Goal: Task Accomplishment & Management: Manage account settings

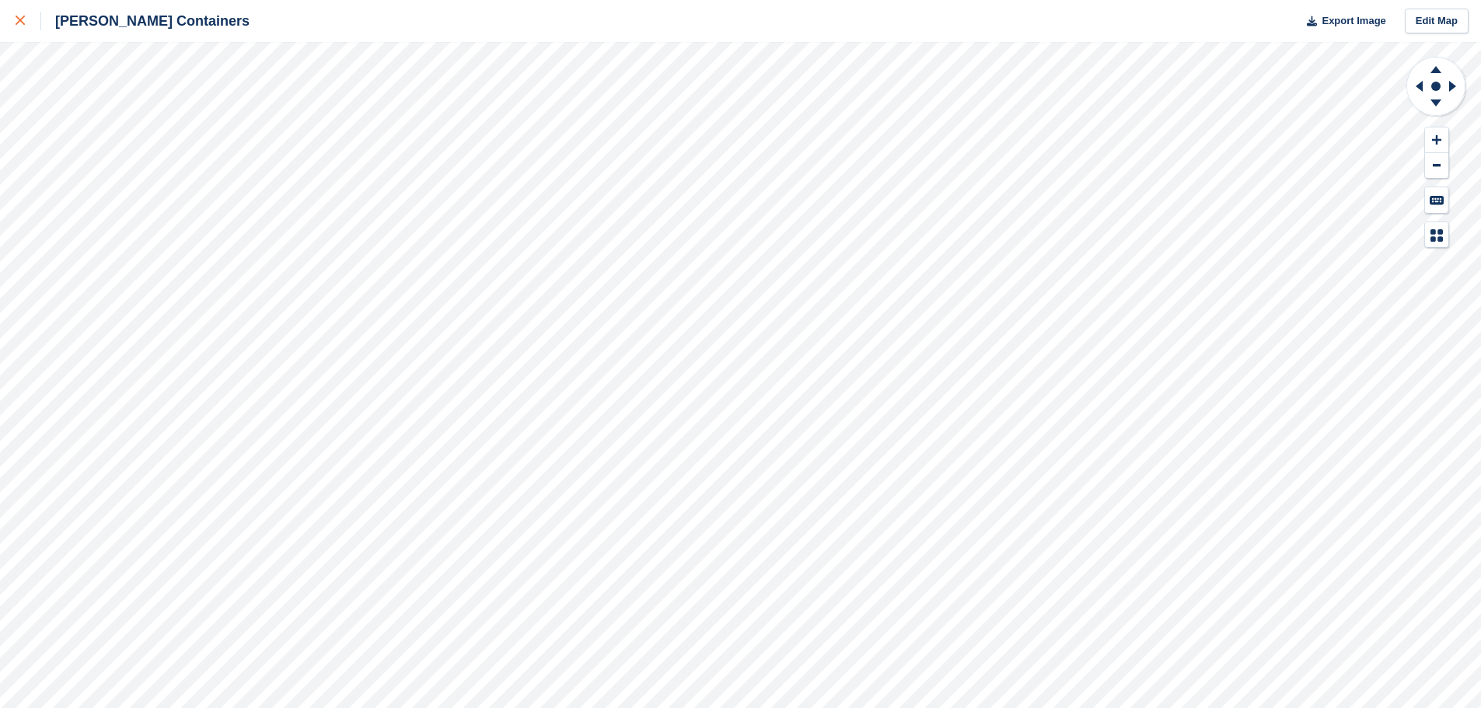
click at [28, 33] on link at bounding box center [20, 21] width 41 height 42
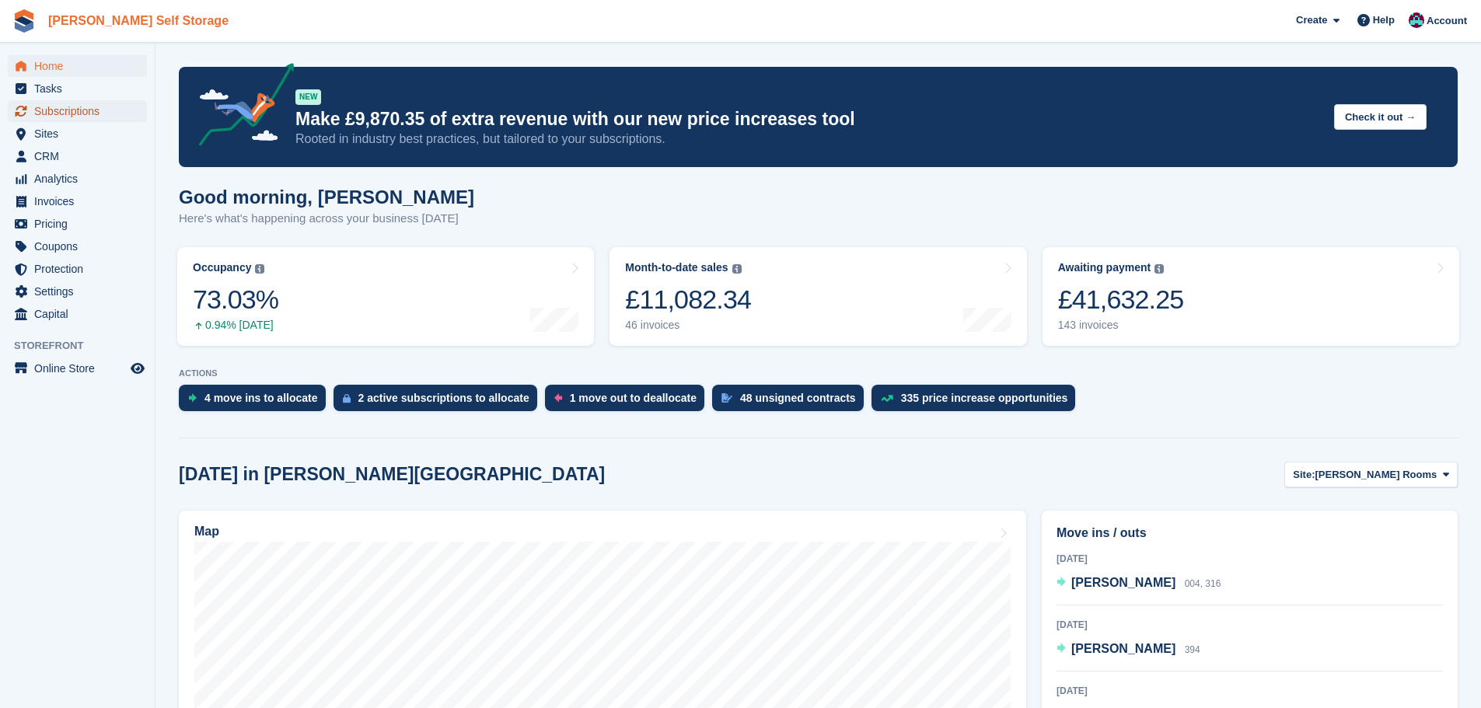
drag, startPoint x: 72, startPoint y: 111, endPoint x: 71, endPoint y: 27, distance: 84.0
click at [72, 111] on span "Subscriptions" at bounding box center [80, 111] width 93 height 22
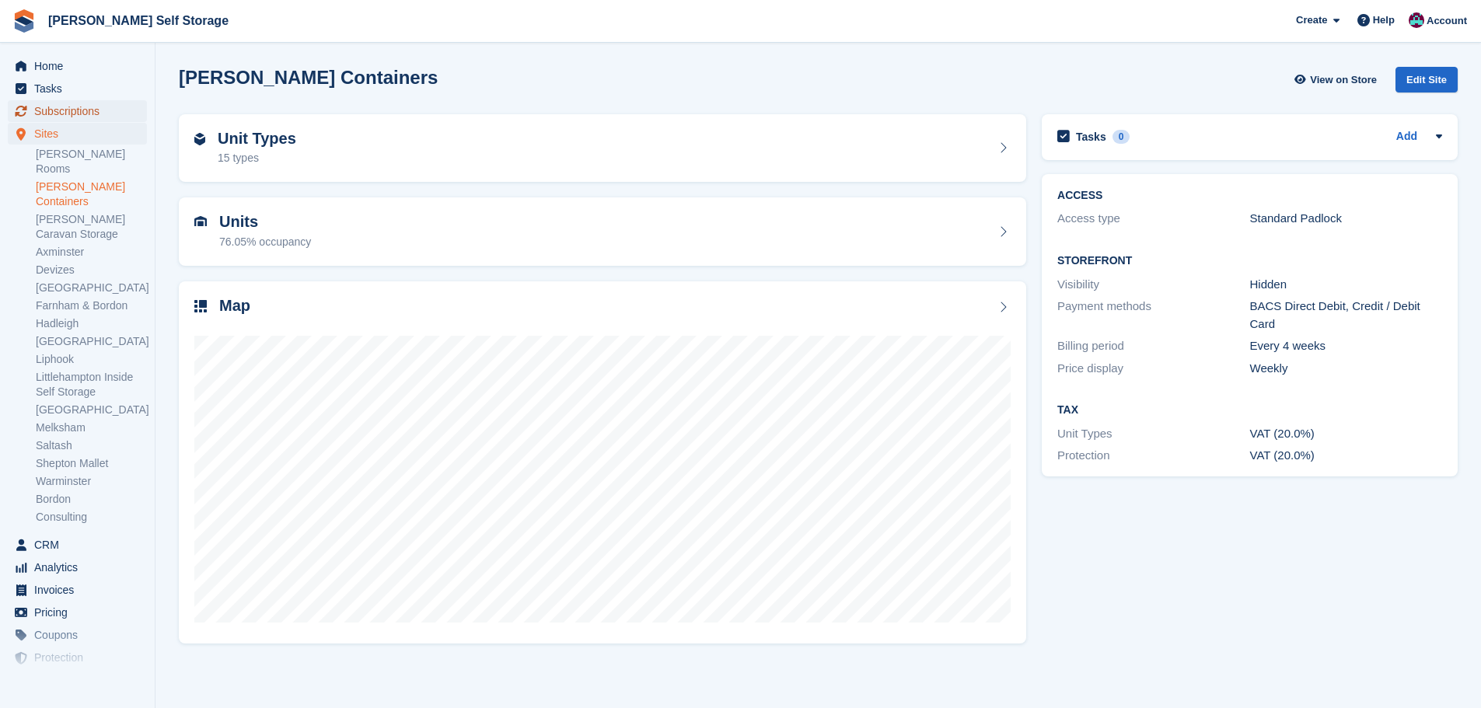
click at [111, 111] on span "Subscriptions" at bounding box center [80, 111] width 93 height 22
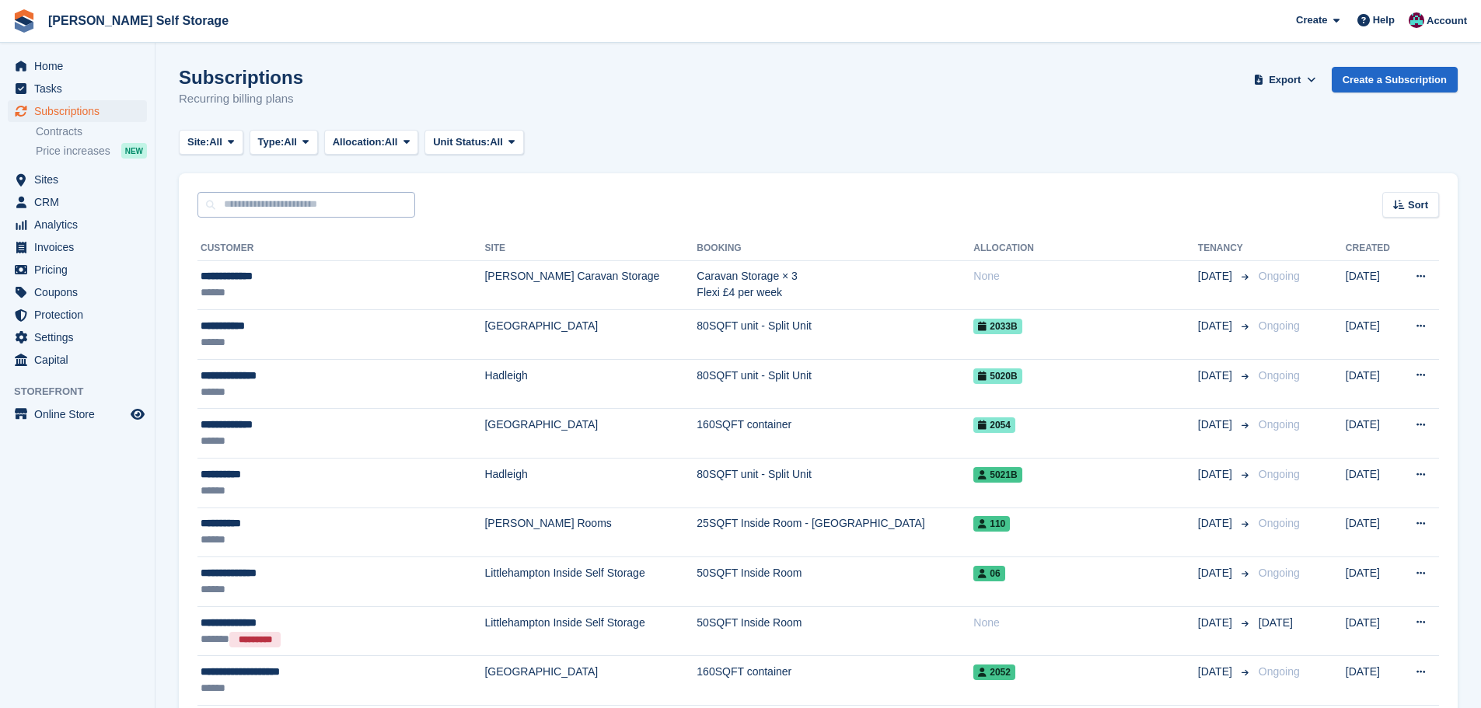
click at [246, 215] on input "text" at bounding box center [306, 205] width 218 height 26
type input "****"
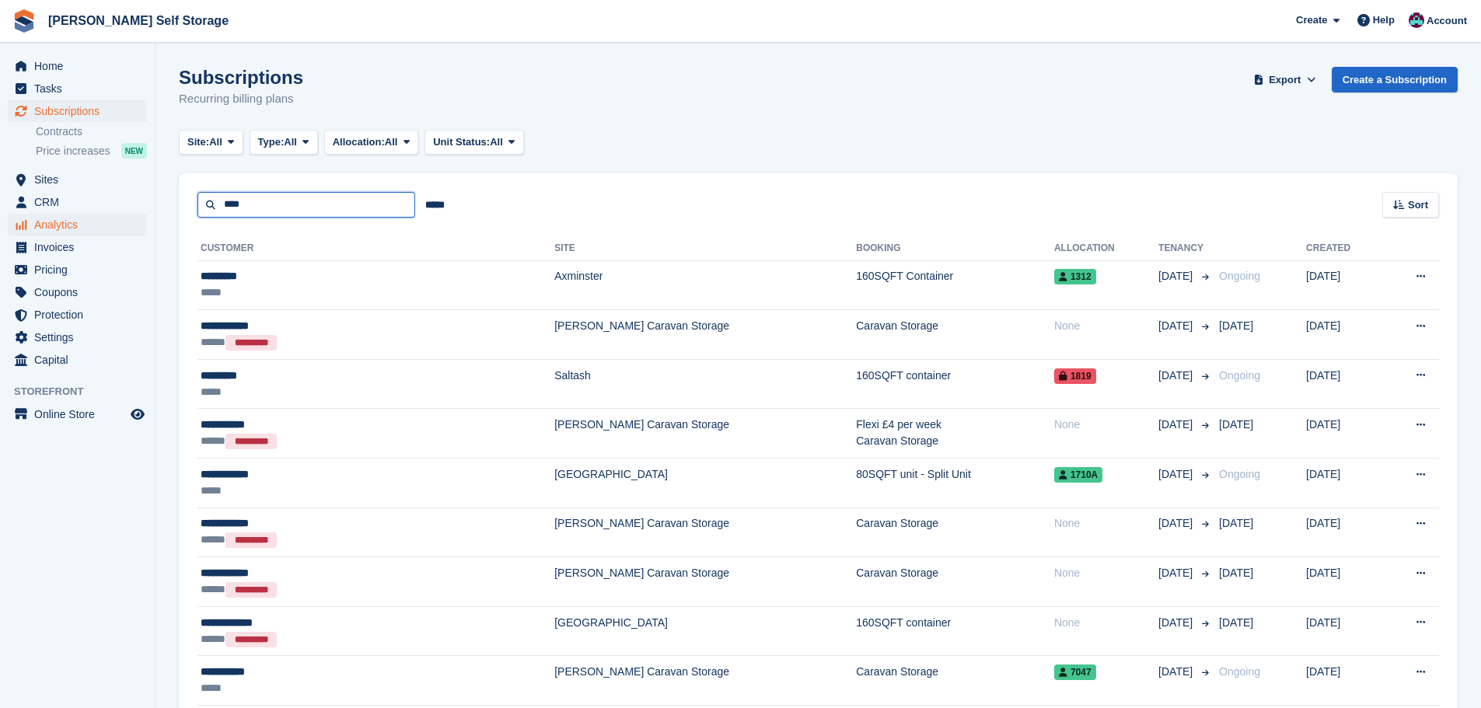
drag, startPoint x: 294, startPoint y: 201, endPoint x: 49, endPoint y: 215, distance: 245.3
click at [49, 215] on div "Home Tasks Subscriptions Subscriptions Subscriptions Contracts Price increases …" at bounding box center [740, 416] width 1481 height 833
type input "*****"
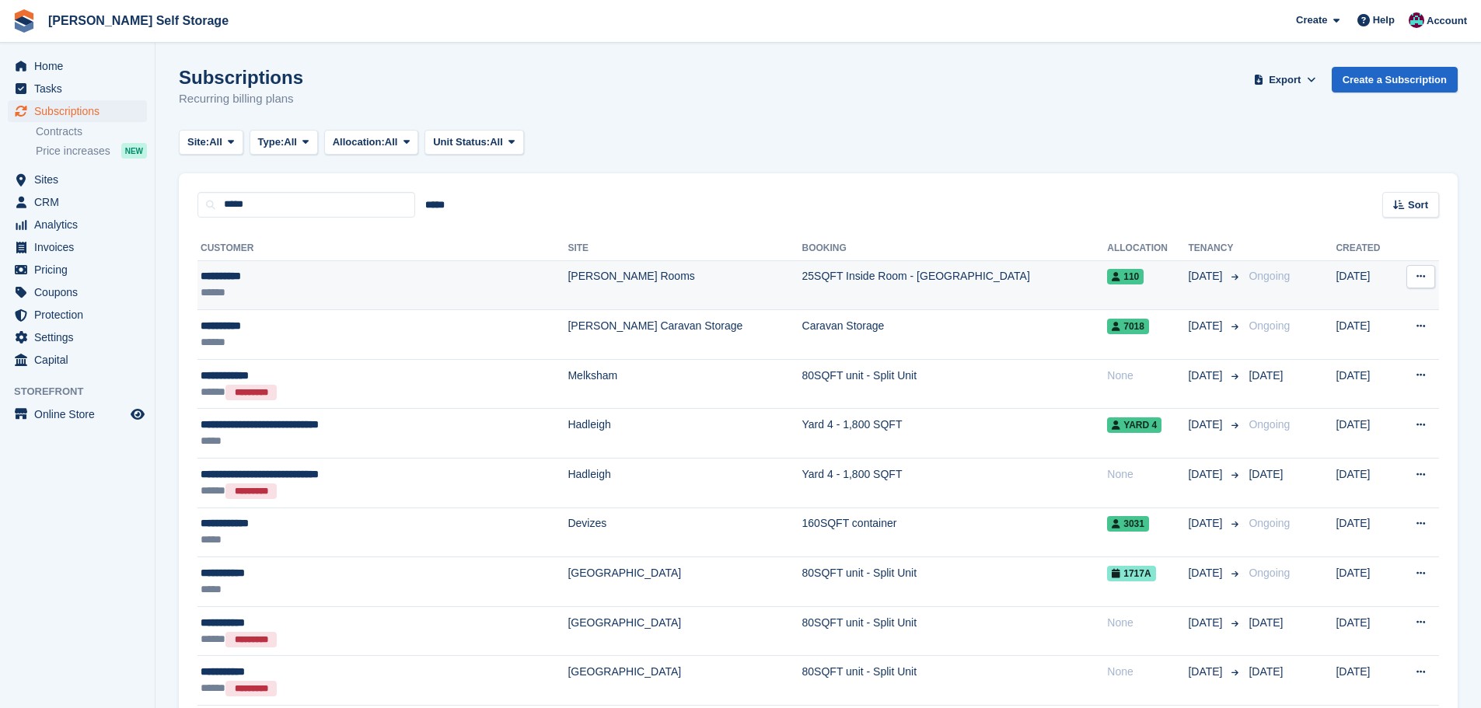
click at [589, 294] on td "[PERSON_NAME] Rooms" at bounding box center [685, 285] width 234 height 50
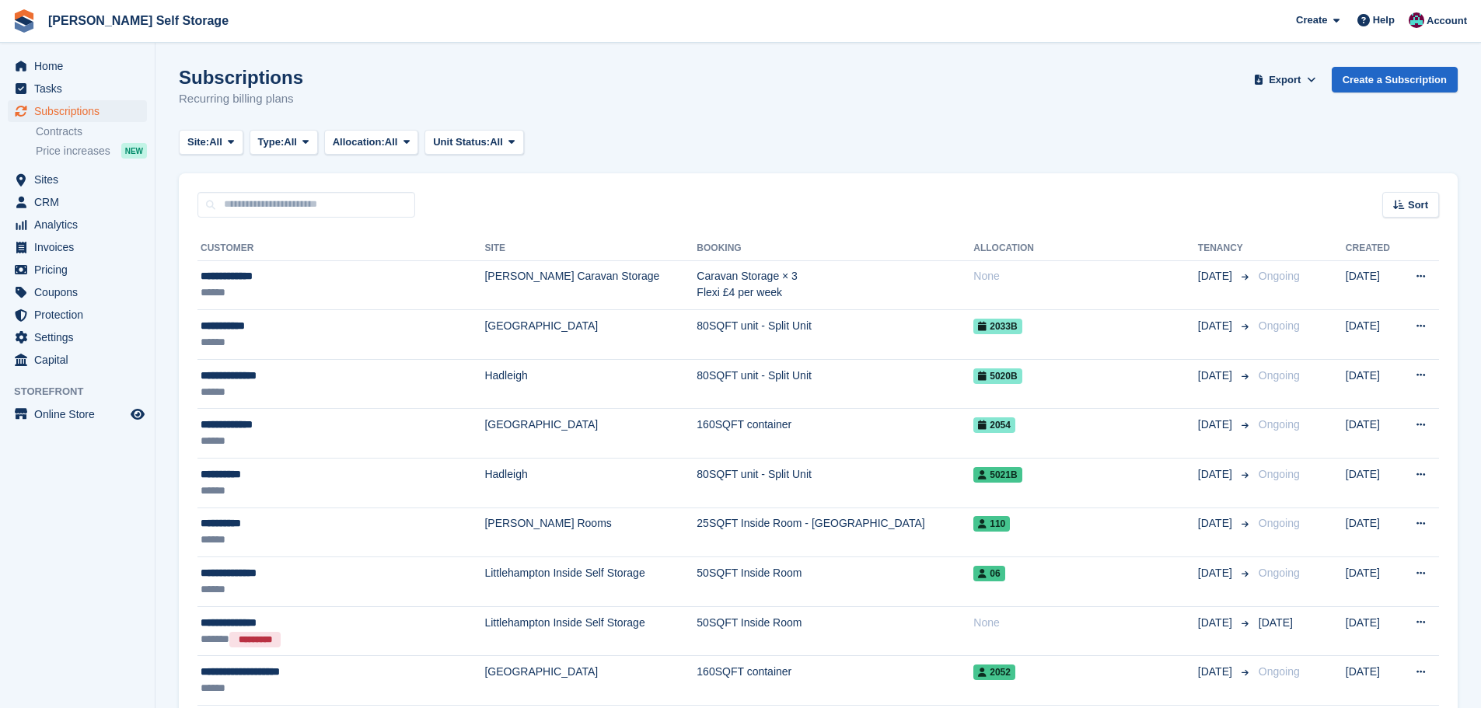
click at [603, 92] on div "Subscriptions Recurring billing plans Export Export Subscriptions Export a CSV …" at bounding box center [818, 97] width 1279 height 60
click at [330, 211] on input "text" at bounding box center [306, 205] width 218 height 26
type input "*****"
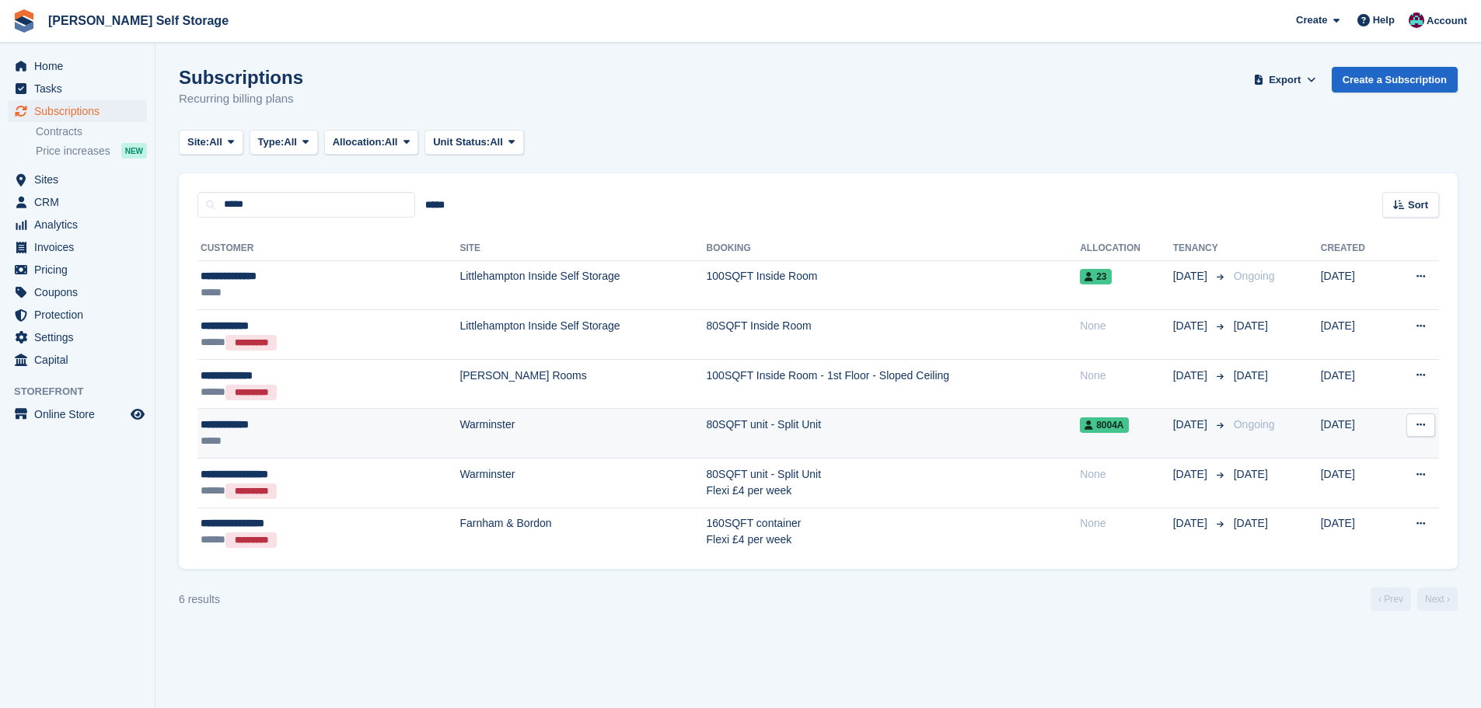
click at [460, 440] on td "Warminster" at bounding box center [583, 434] width 246 height 50
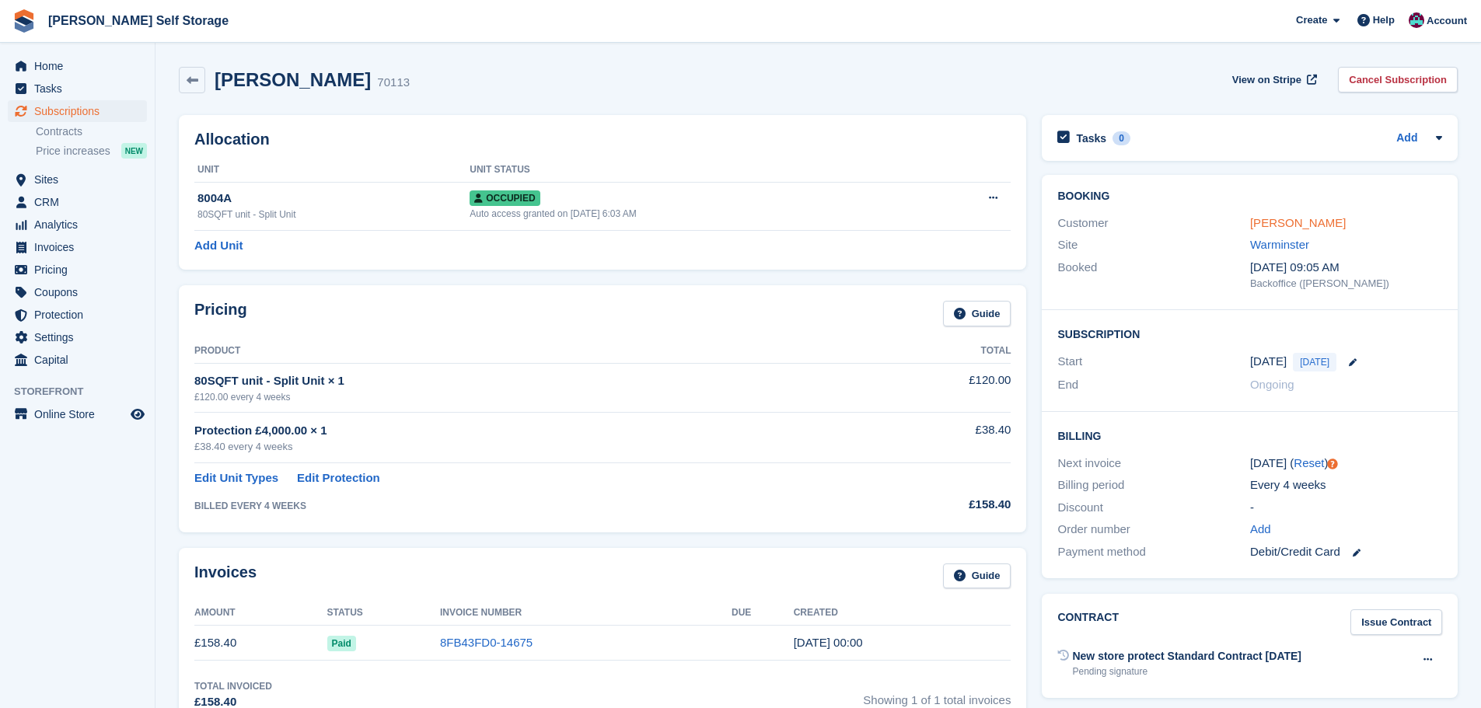
click at [1291, 218] on link "[PERSON_NAME]" at bounding box center [1298, 222] width 96 height 13
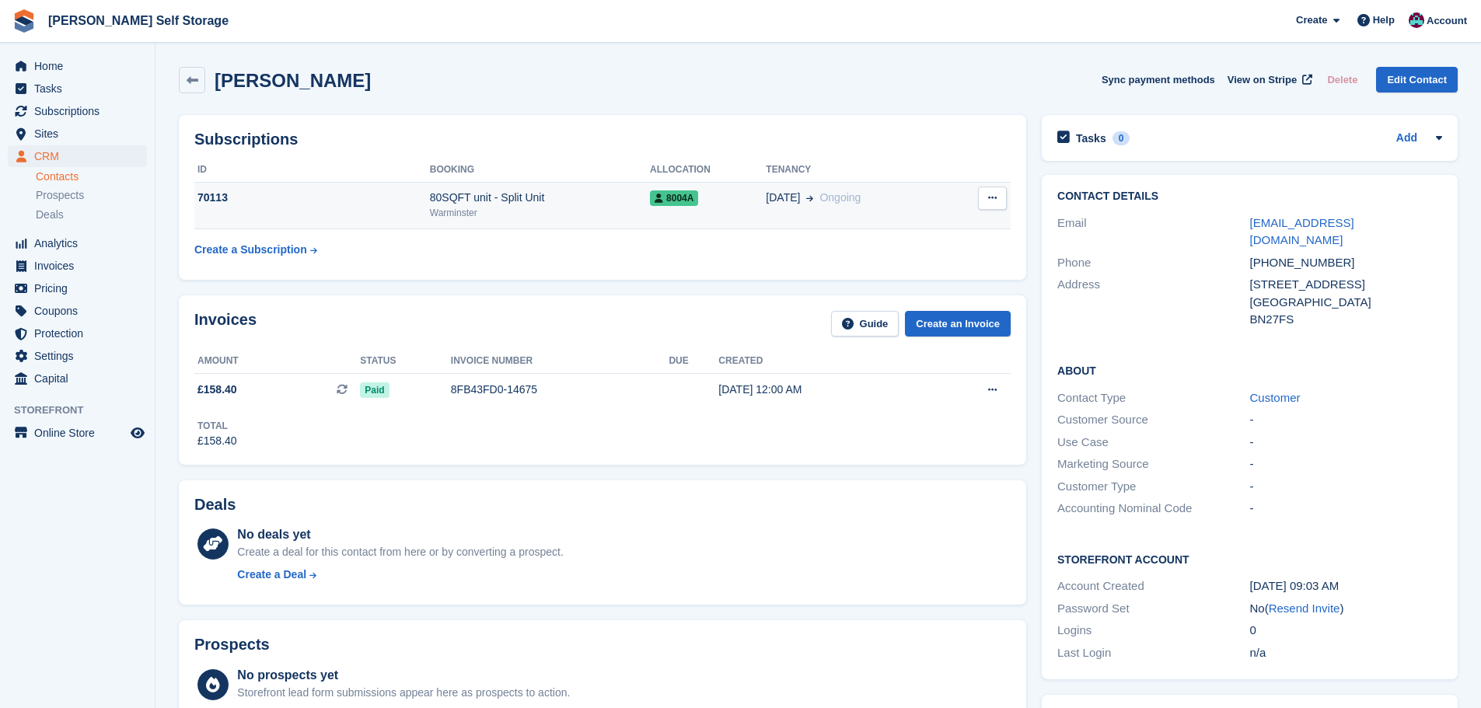
click at [390, 218] on td "70113" at bounding box center [312, 205] width 236 height 47
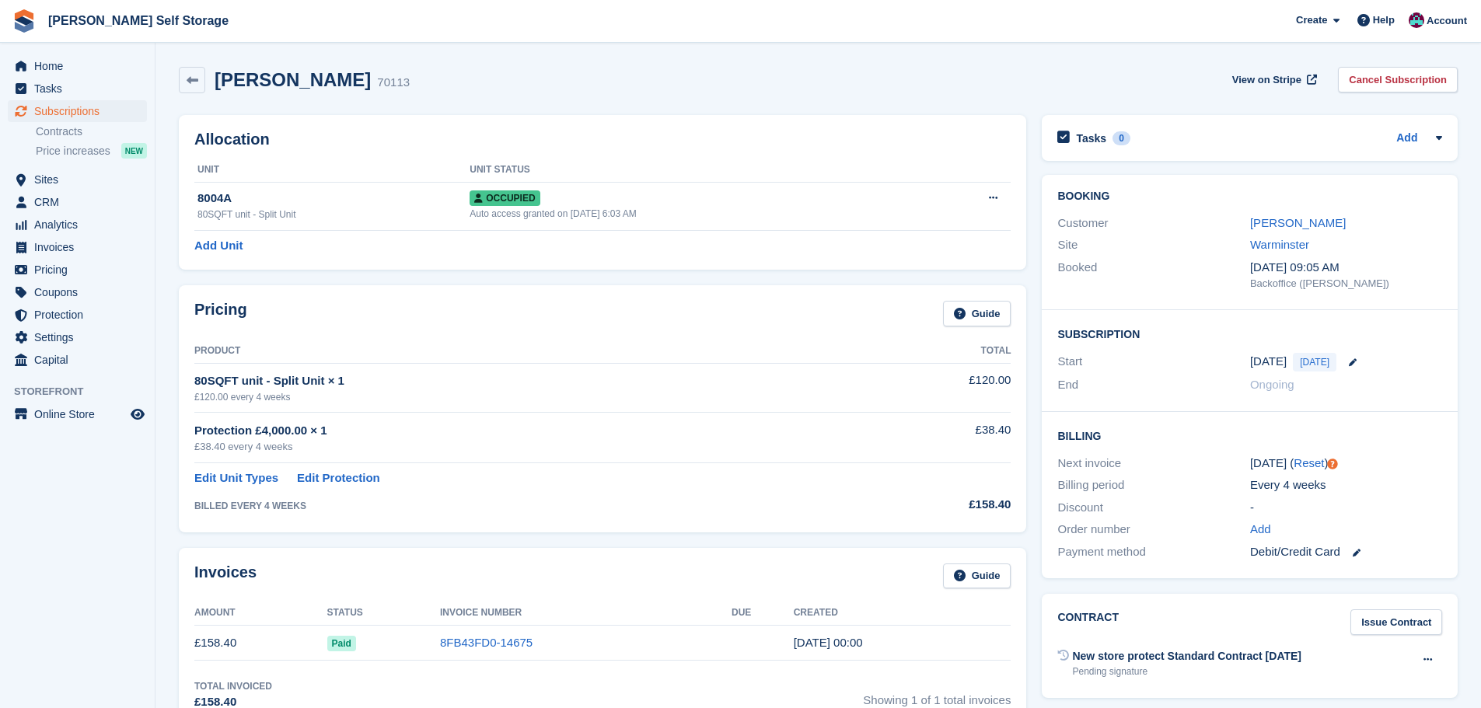
drag, startPoint x: 505, startPoint y: 99, endPoint x: 492, endPoint y: 109, distance: 16.0
click at [502, 100] on div "[PERSON_NAME] Wet 70113 View on Stripe Cancel Subscription" at bounding box center [818, 83] width 1295 height 48
click at [536, 111] on div "Allocation Unit Unit Status 8004A 80SQFT unit - Split Unit Occupied Auto access…" at bounding box center [602, 192] width 863 height 170
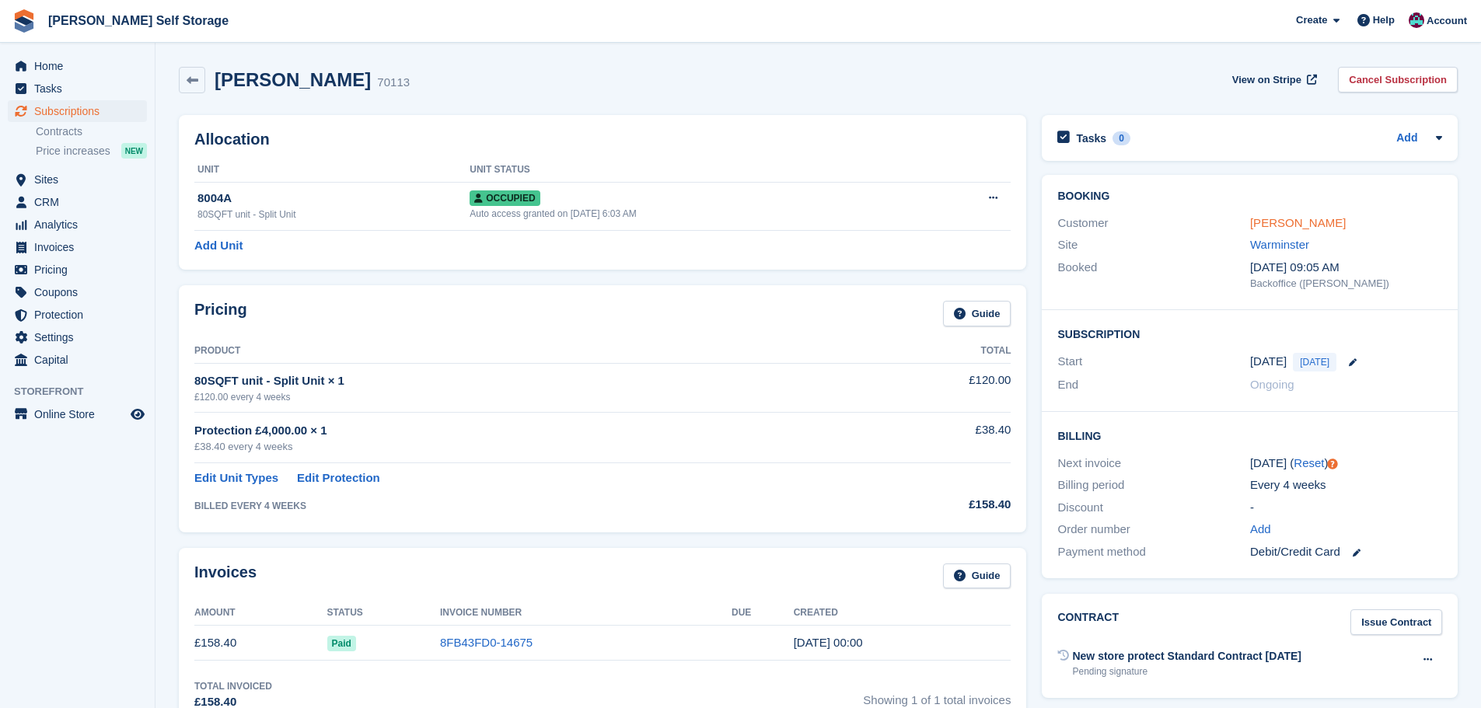
click at [1290, 216] on link "Janet De Wet" at bounding box center [1298, 222] width 96 height 13
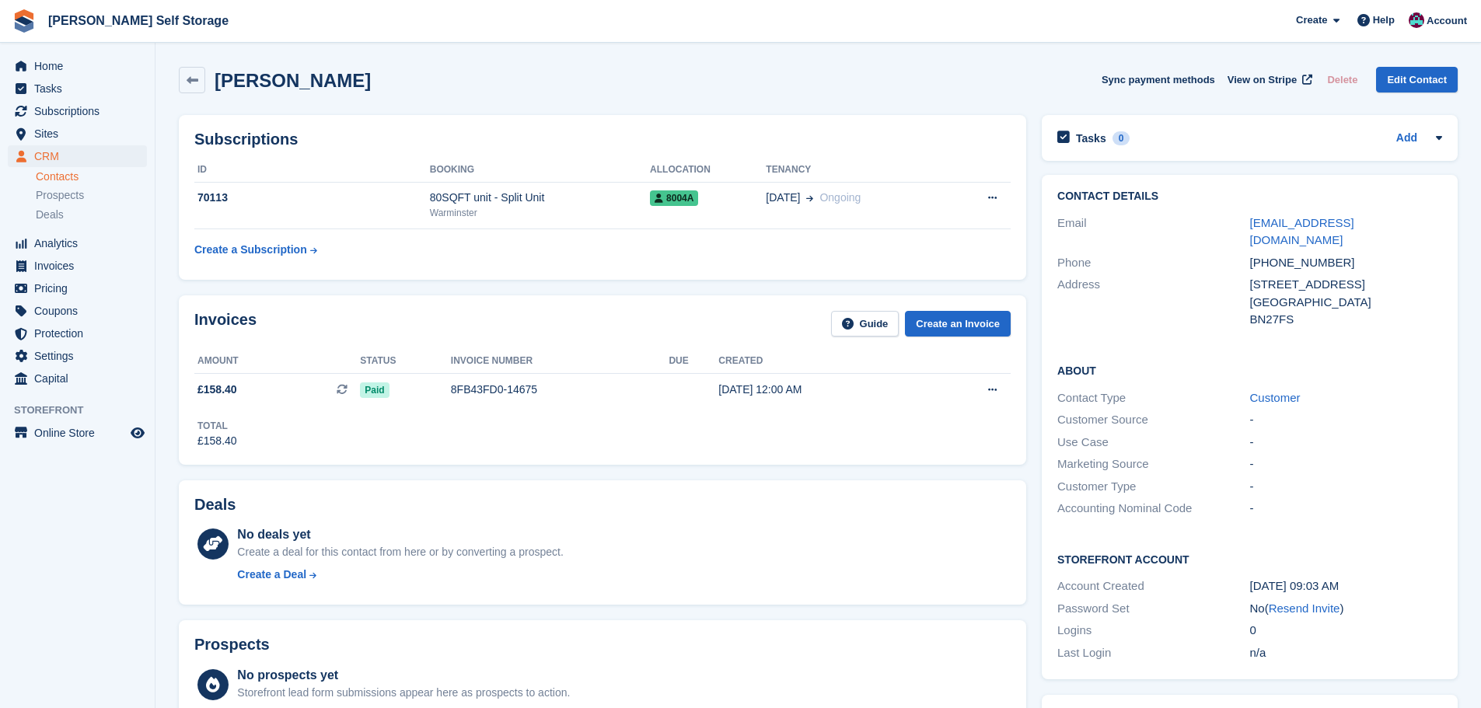
drag, startPoint x: 559, startPoint y: 225, endPoint x: 490, endPoint y: 271, distance: 82.6
click at [539, 233] on table "ID Booking Allocation Tenancy 70113 80SQFT unit - Split Unit Warminster 8004A 0…" at bounding box center [602, 211] width 816 height 107
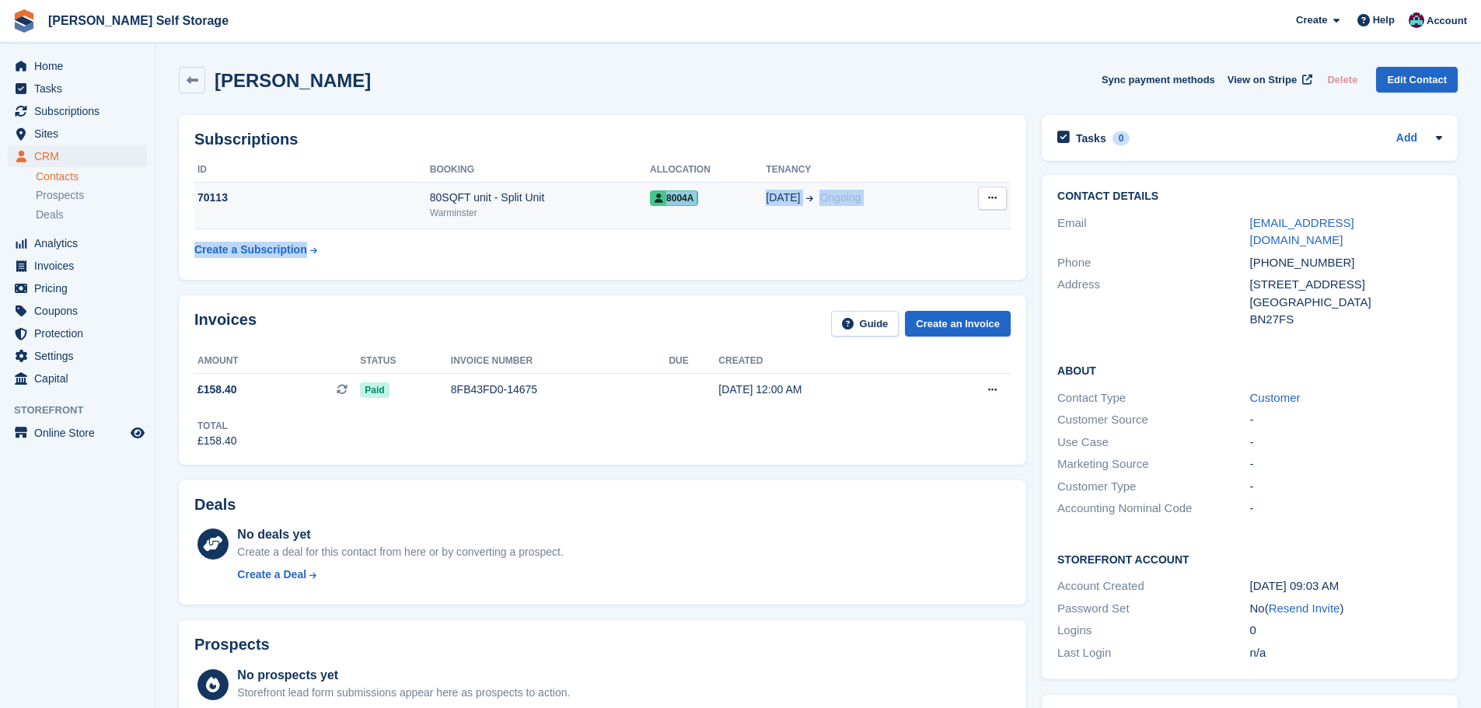
click at [474, 214] on div "Warminster" at bounding box center [540, 213] width 220 height 14
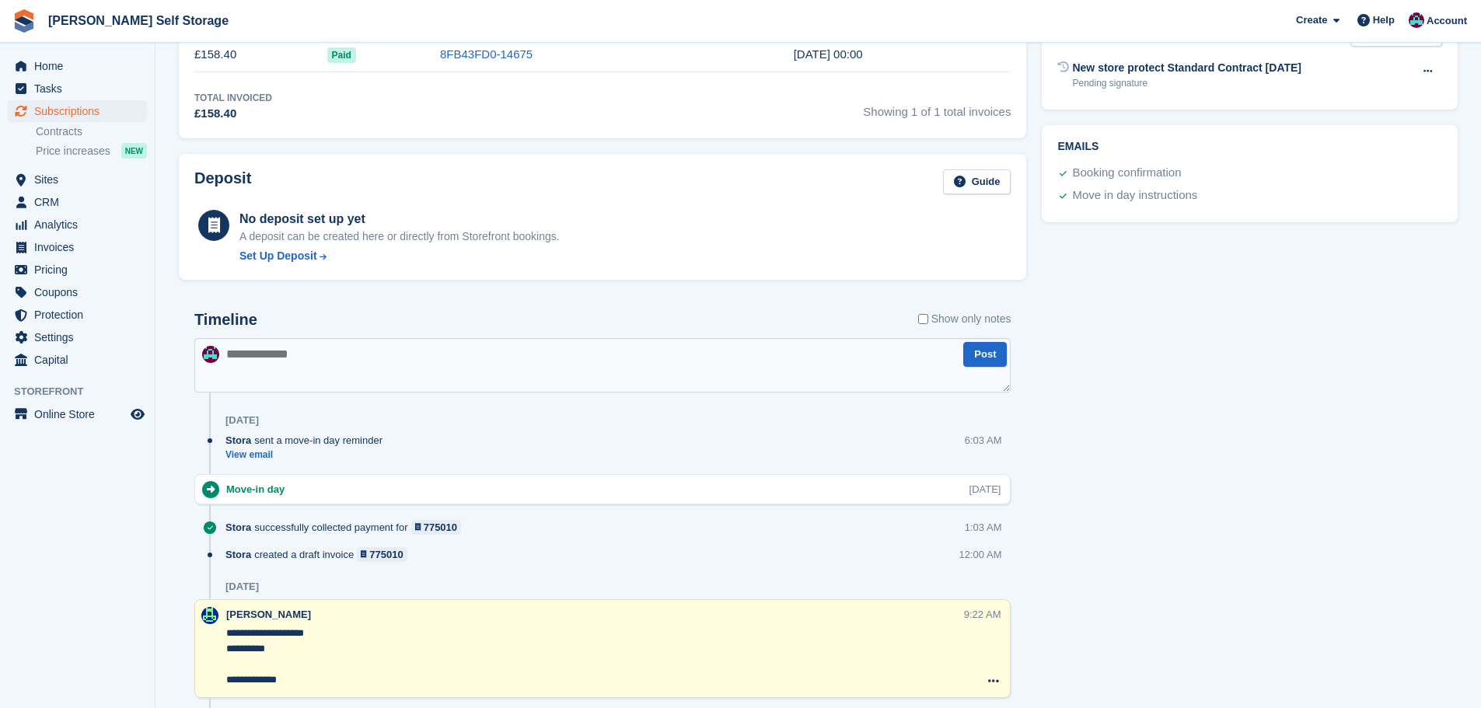
click at [270, 371] on textarea at bounding box center [602, 365] width 816 height 54
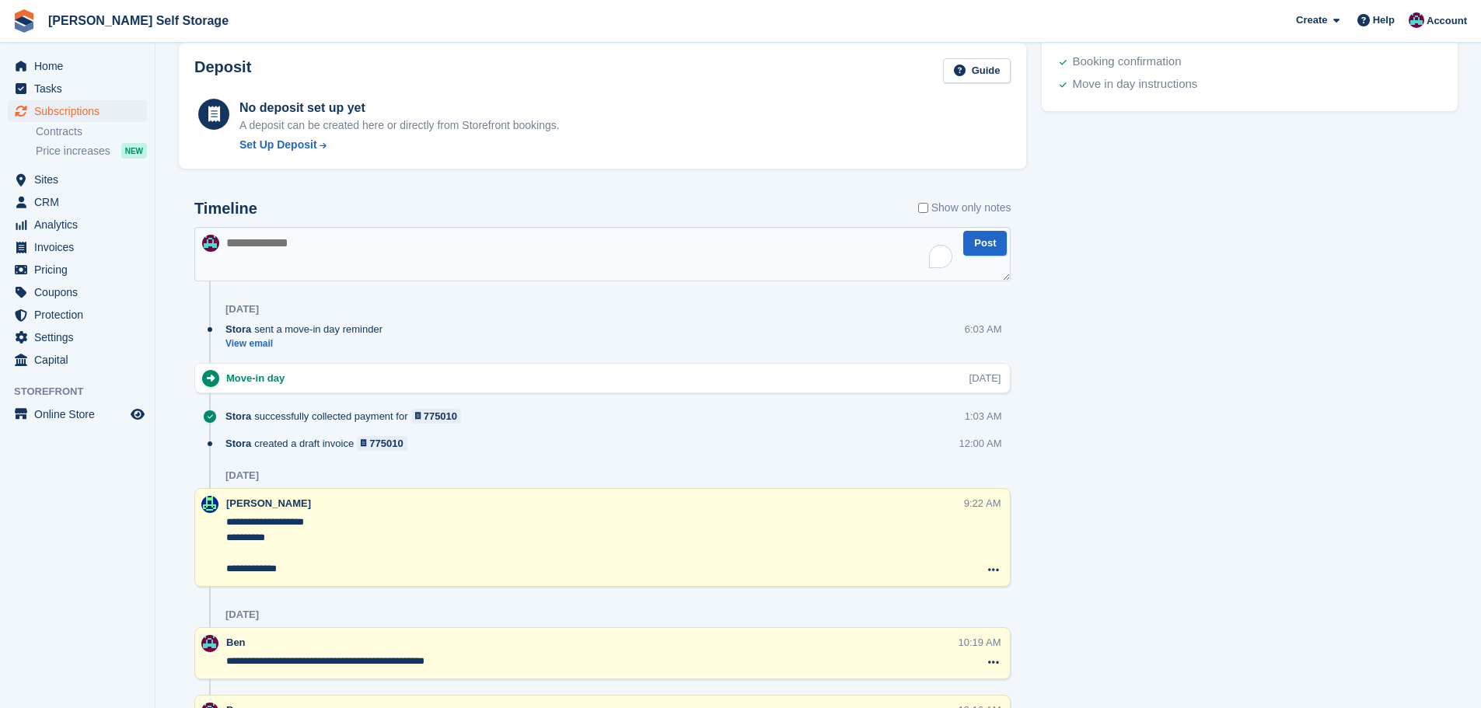
click at [271, 260] on textarea "To enrich screen reader interactions, please activate Accessibility in Grammarl…" at bounding box center [602, 254] width 816 height 54
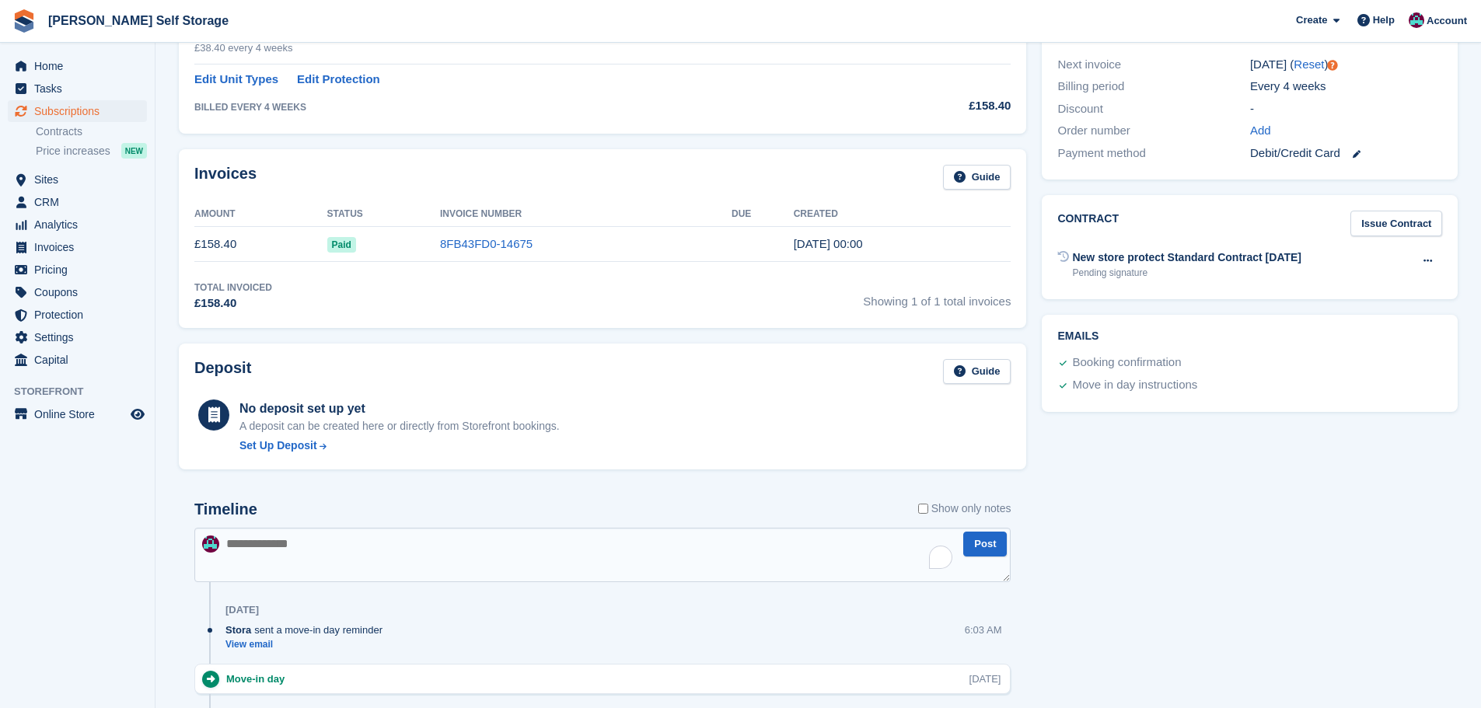
scroll to position [467, 0]
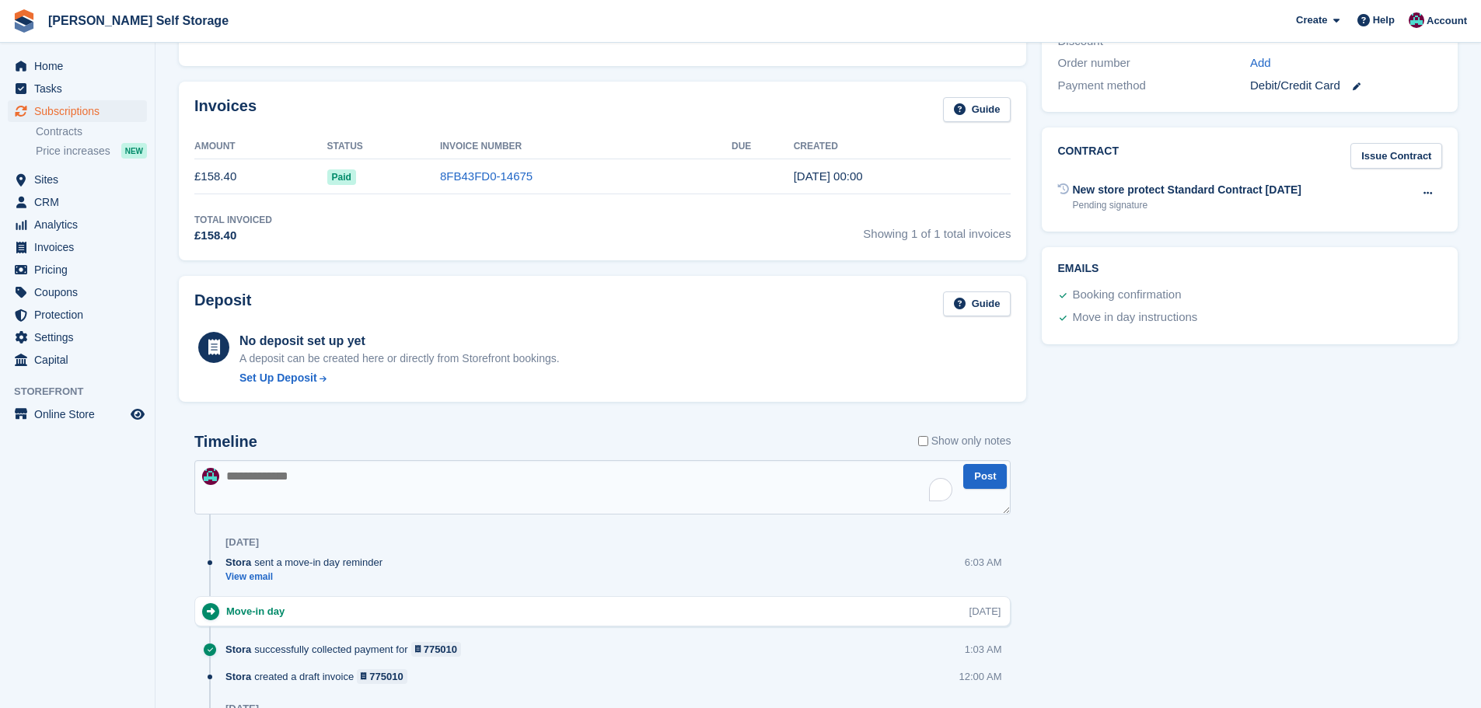
click at [257, 477] on textarea "To enrich screen reader interactions, please activate Accessibility in Grammarl…" at bounding box center [602, 487] width 816 height 54
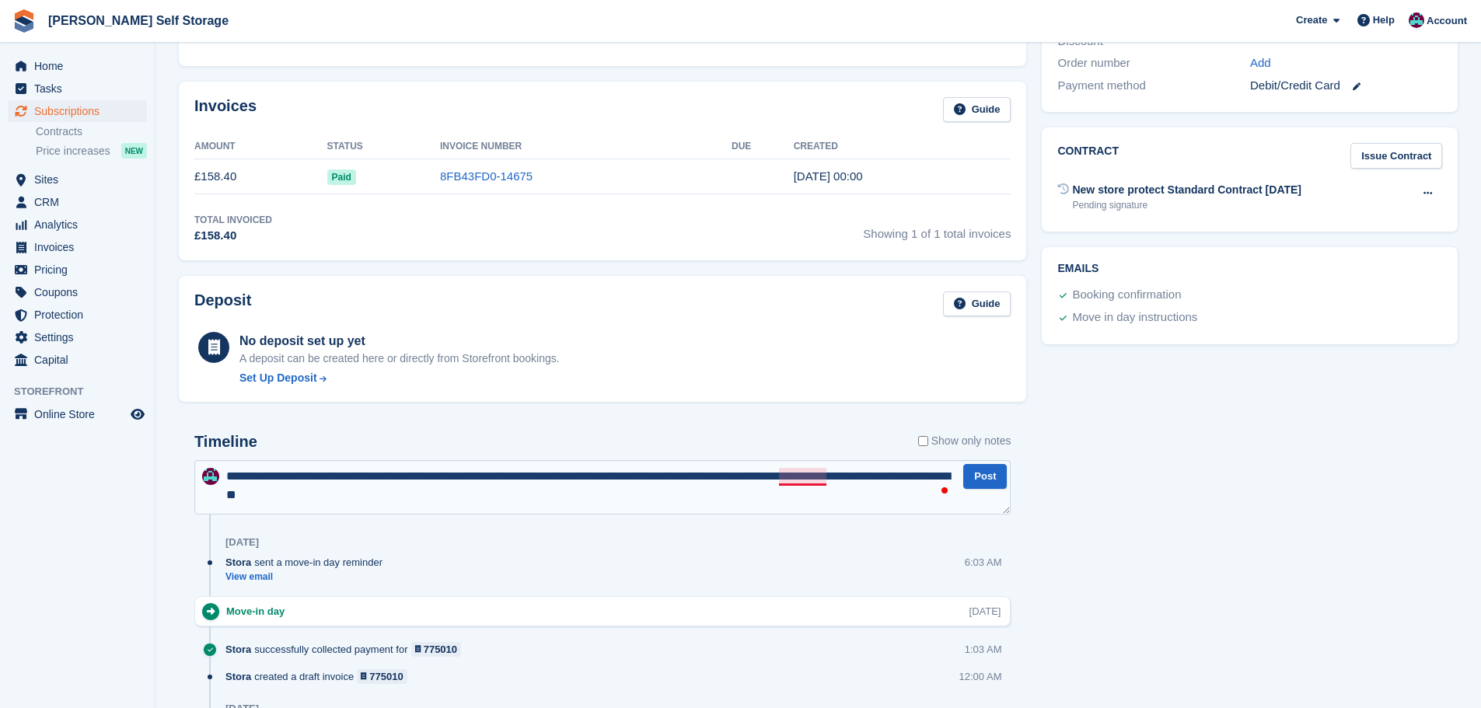
click at [793, 481] on textarea "**********" at bounding box center [602, 487] width 816 height 54
click at [702, 504] on textarea "**********" at bounding box center [602, 487] width 816 height 54
click at [541, 487] on textarea "**********" at bounding box center [602, 487] width 816 height 54
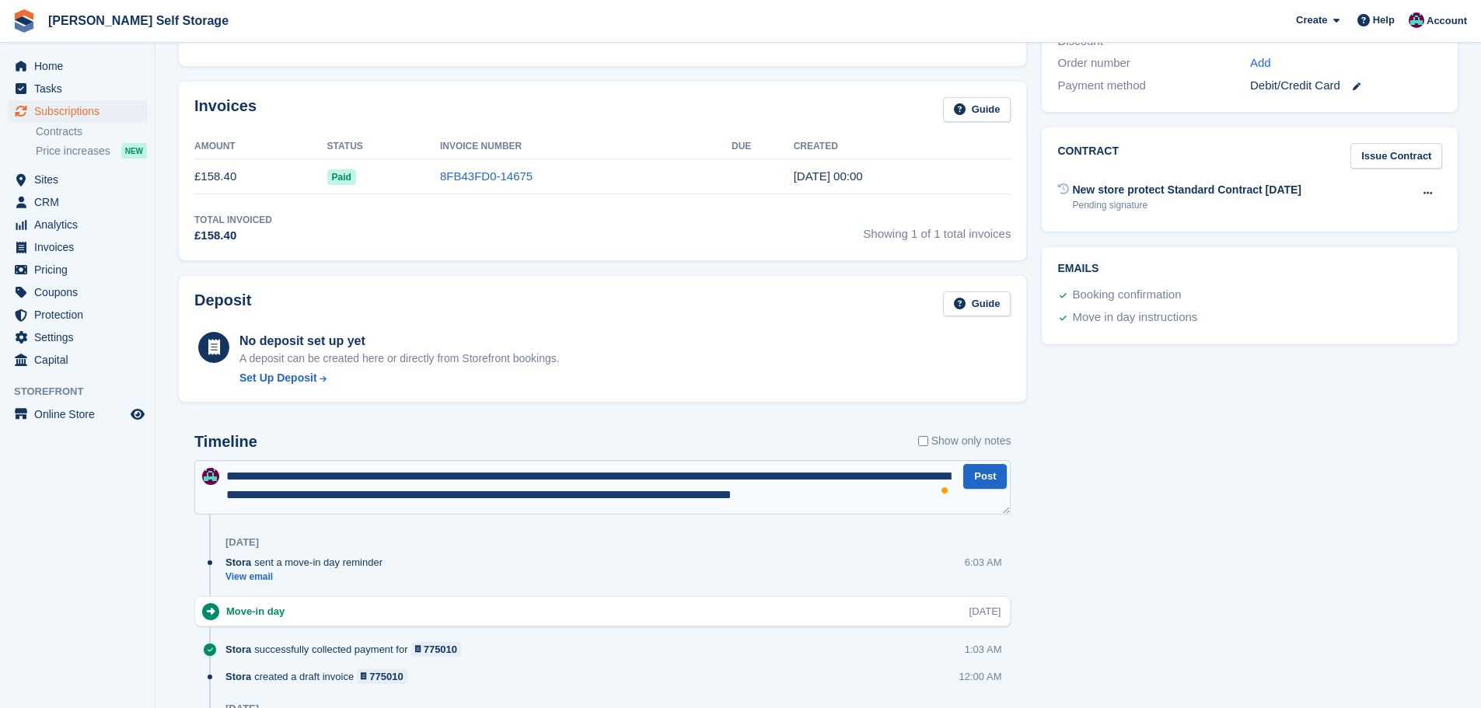
scroll to position [8, 0]
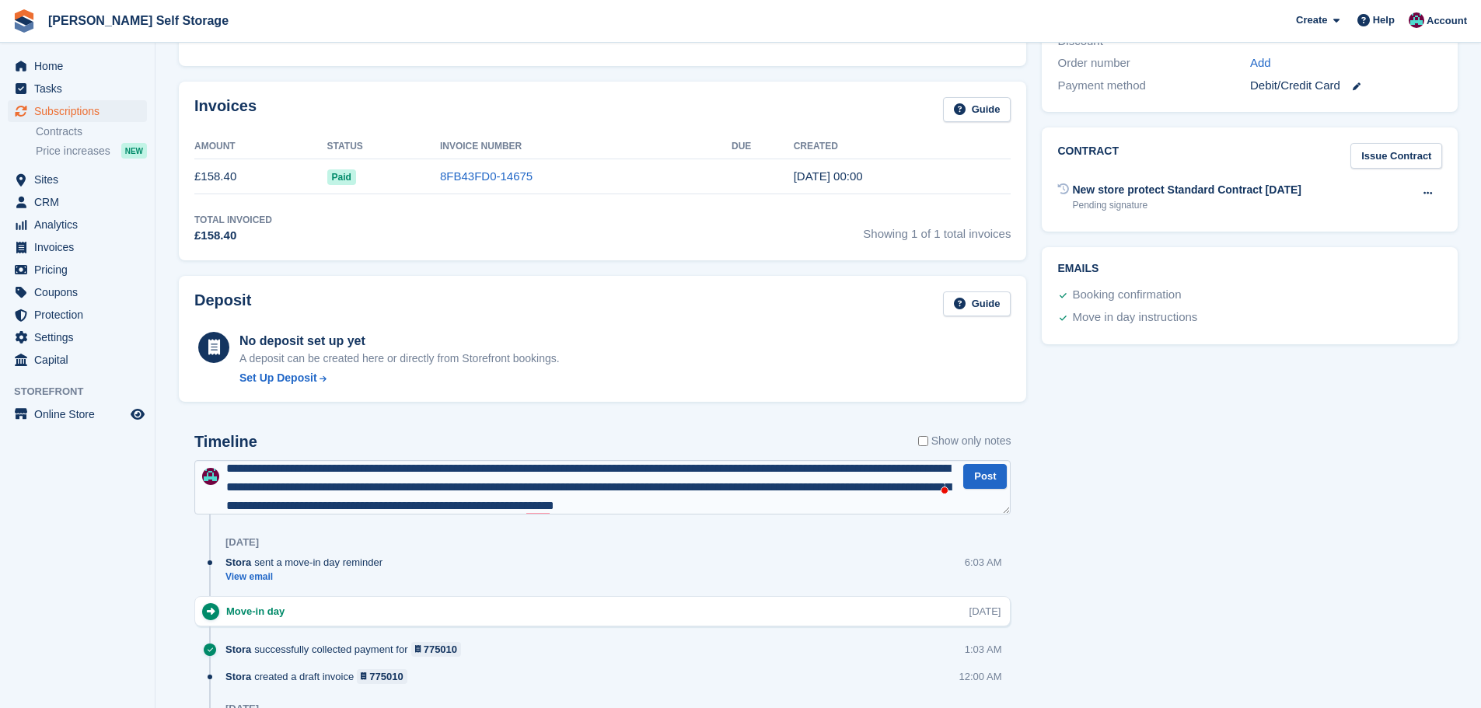
type textarea "**********"
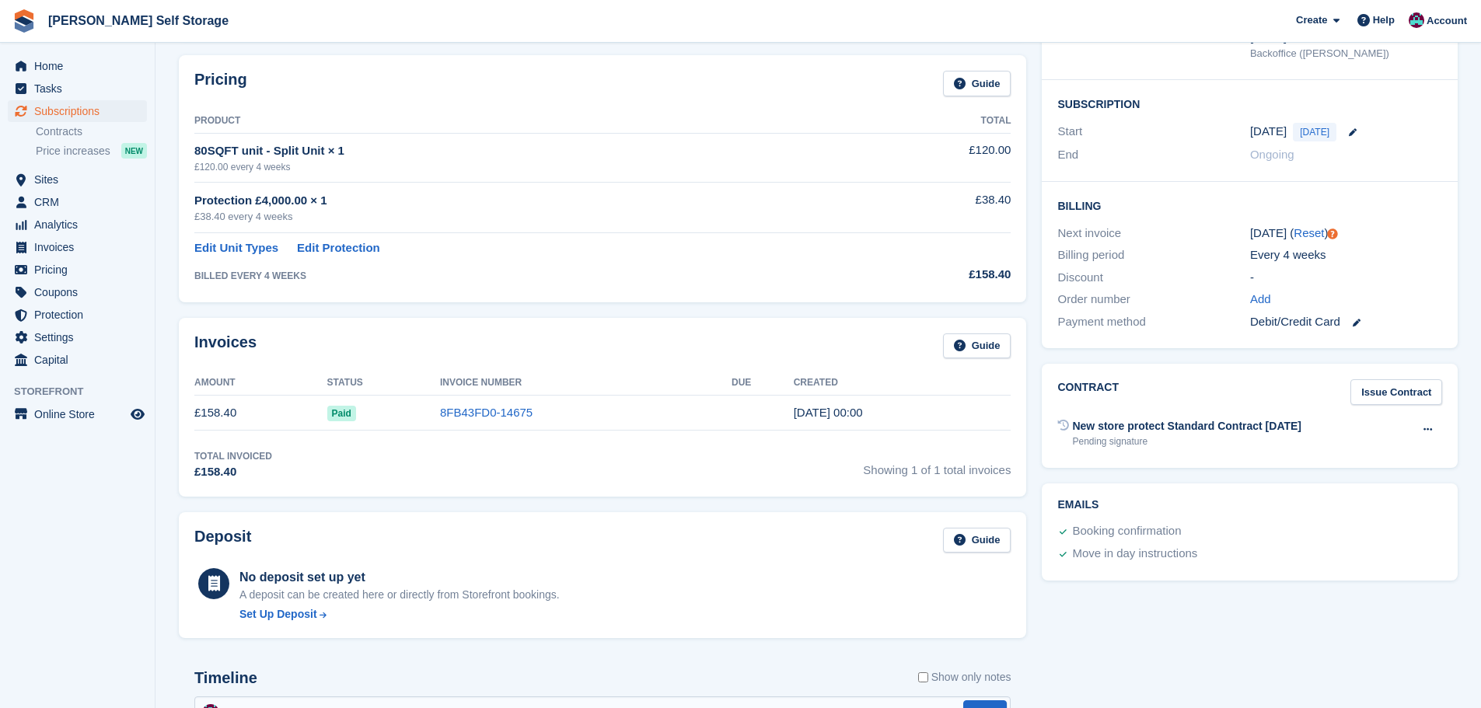
scroll to position [0, 0]
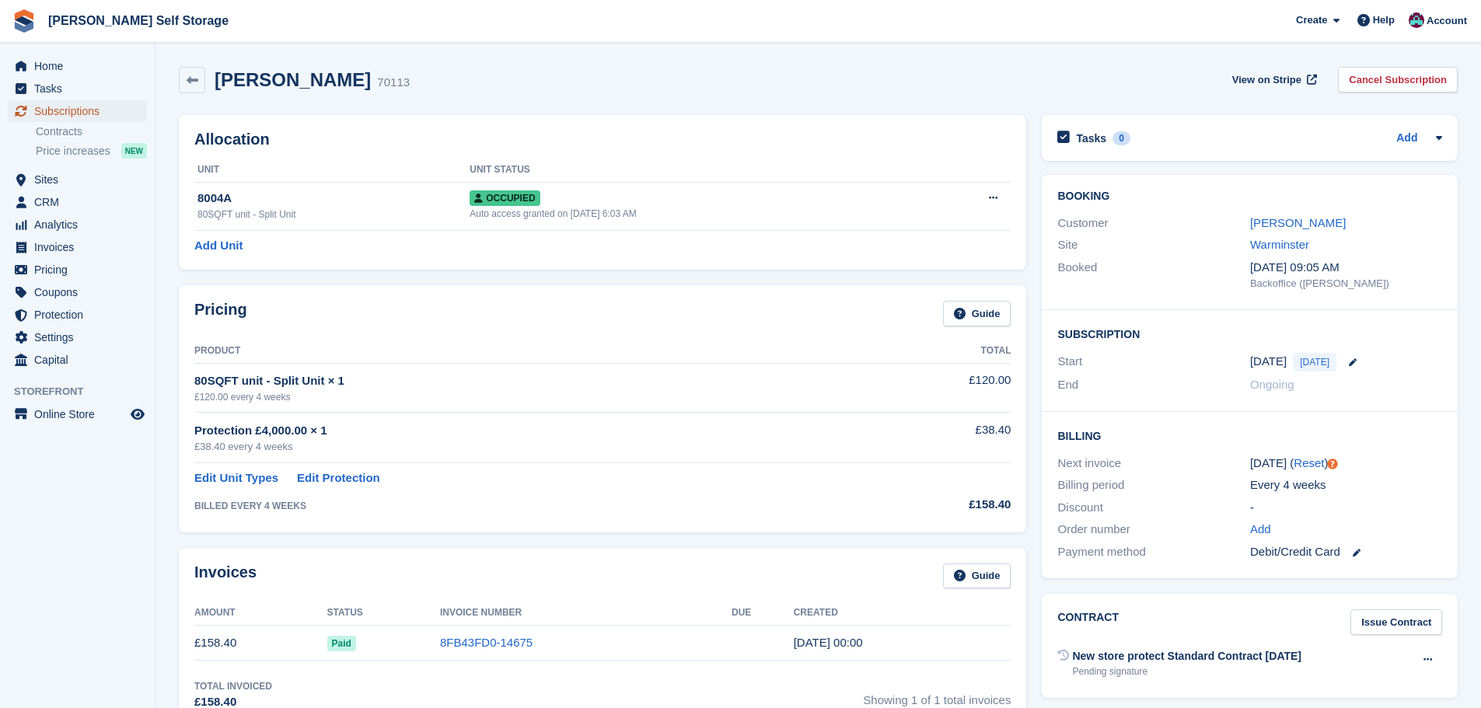
click at [121, 113] on span "Subscriptions" at bounding box center [80, 111] width 93 height 22
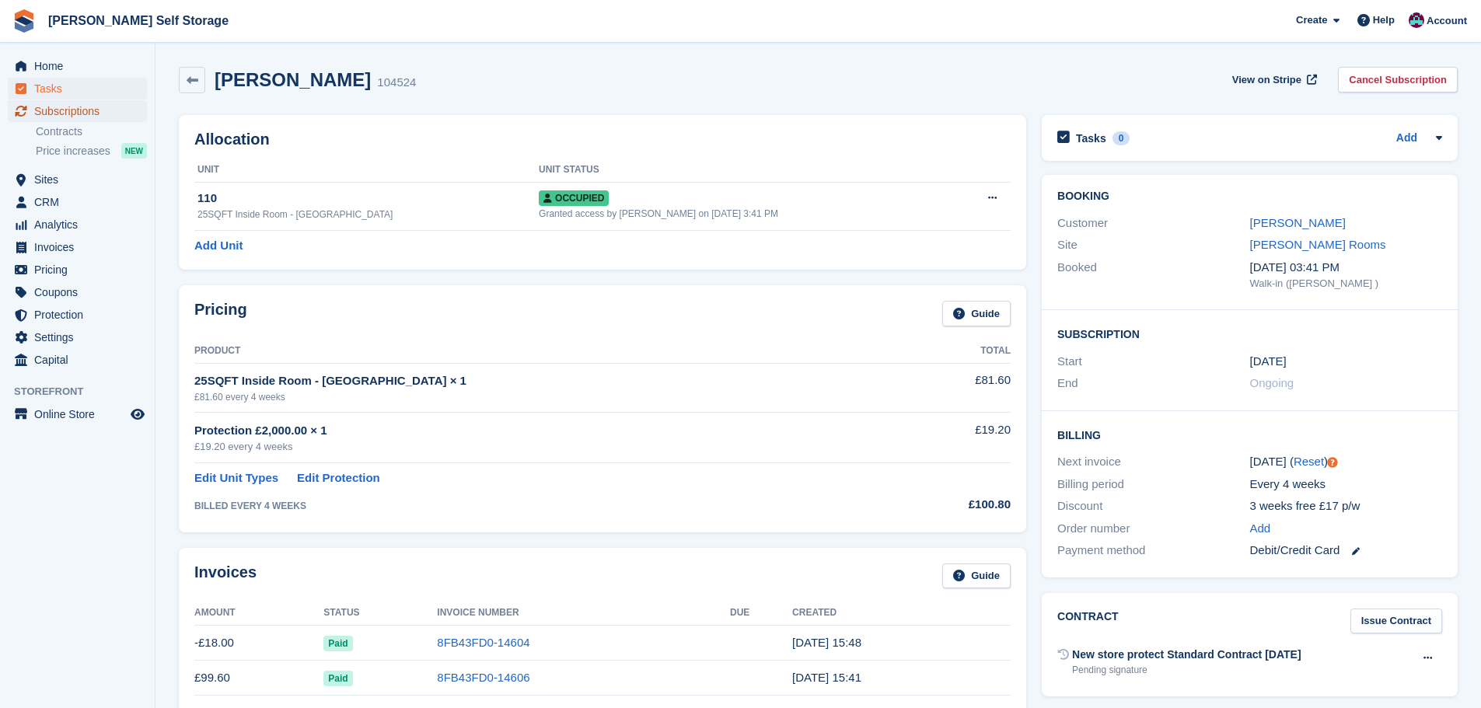
drag, startPoint x: 84, startPoint y: 106, endPoint x: 81, endPoint y: 98, distance: 8.4
click at [82, 104] on span "Subscriptions" at bounding box center [80, 111] width 93 height 22
